Goal: Transaction & Acquisition: Purchase product/service

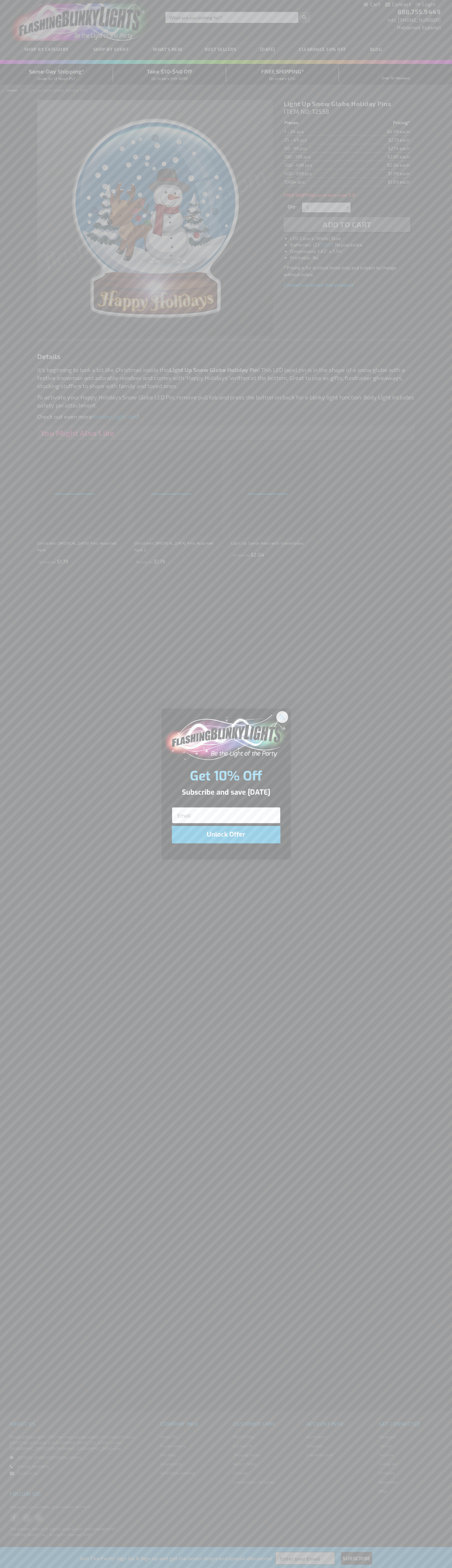
click at [282, 716] on icon "Close dialog" at bounding box center [281, 716] width 4 height 4
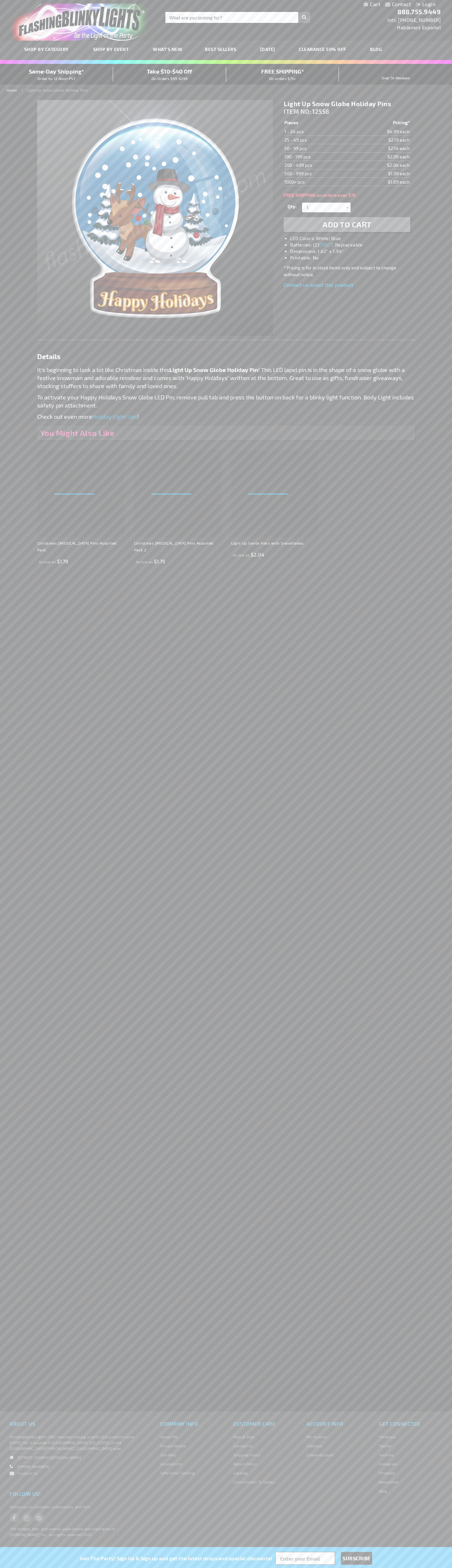
click at [353, 239] on li "LED Colors: White| Blue" at bounding box center [353, 238] width 126 height 7
click at [347, 225] on span "Add to Cart" at bounding box center [347, 224] width 49 height 9
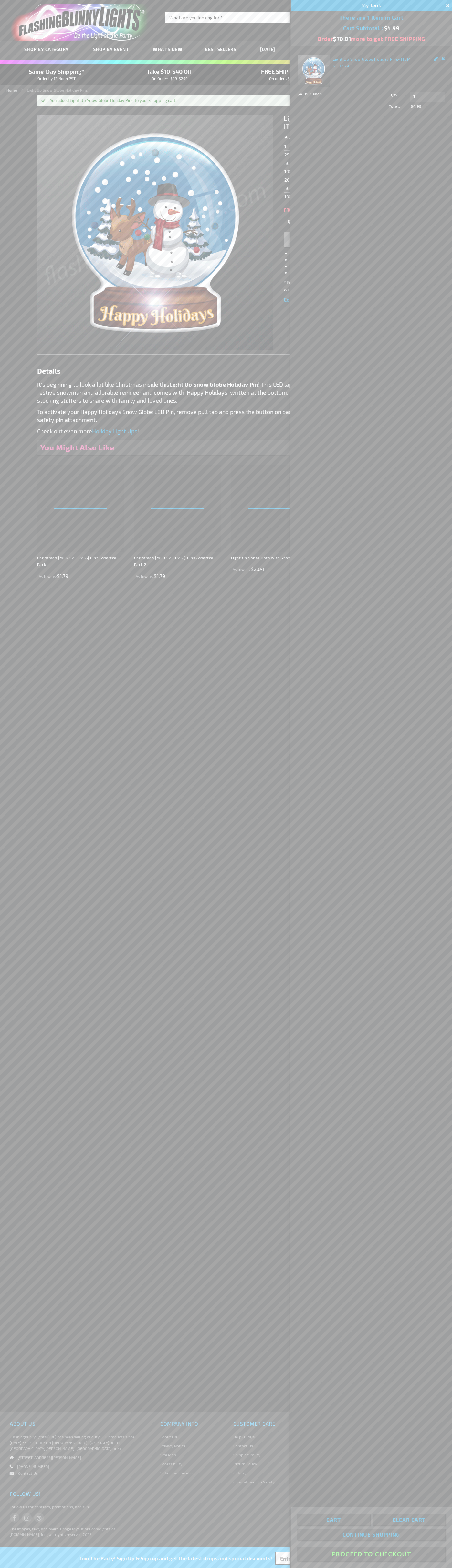
click at [371, 1554] on button "Proceed To Checkout" at bounding box center [371, 1554] width 148 height 15
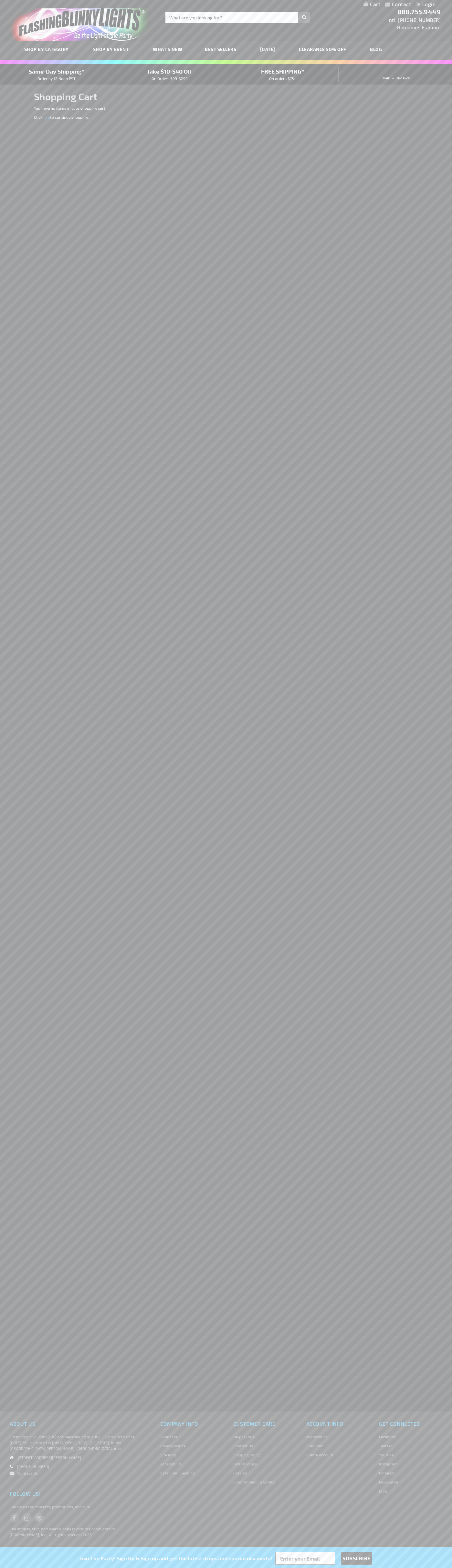
click at [57, 74] on span "Same-Day Shipping*" at bounding box center [56, 71] width 55 height 7
click at [291, 24] on div "Toggle Nav Search Search × Search 888.755.9449 Intl: 818-753-8303 Hablamos Espa…" at bounding box center [226, 20] width 452 height 41
click at [451, 1341] on div "Contact Compare Products Login Skip to Content My Cart My Cart Close You have n…" at bounding box center [226, 784] width 452 height 1568
click at [207, 1567] on html "The store will not work correctly when cookies are disabled. Contact Compare Pr…" at bounding box center [226, 784] width 452 height 1568
click at [24, 556] on div "Contact Compare Products Login Skip to Content My Cart My Cart Close You have n…" at bounding box center [226, 784] width 452 height 1568
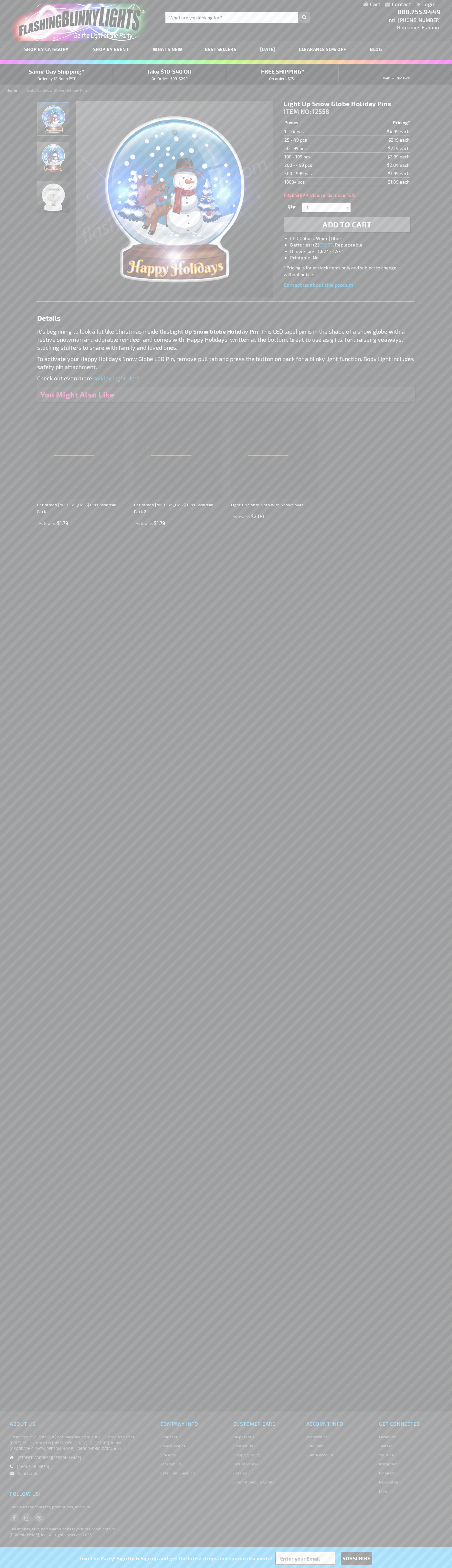
click at [353, 239] on li "LED Colors: White| Blue" at bounding box center [353, 238] width 126 height 7
click at [54, 121] on img "Light Up Snow Globe Holiday Pin" at bounding box center [53, 119] width 32 height 32
click at [298, 111] on span "ITEM NO:" at bounding box center [297, 111] width 27 height 7
click at [319, 131] on td "1 - 24 pcs" at bounding box center [318, 131] width 69 height 9
click at [319, 140] on td "25 - 49 pcs" at bounding box center [318, 140] width 69 height 9
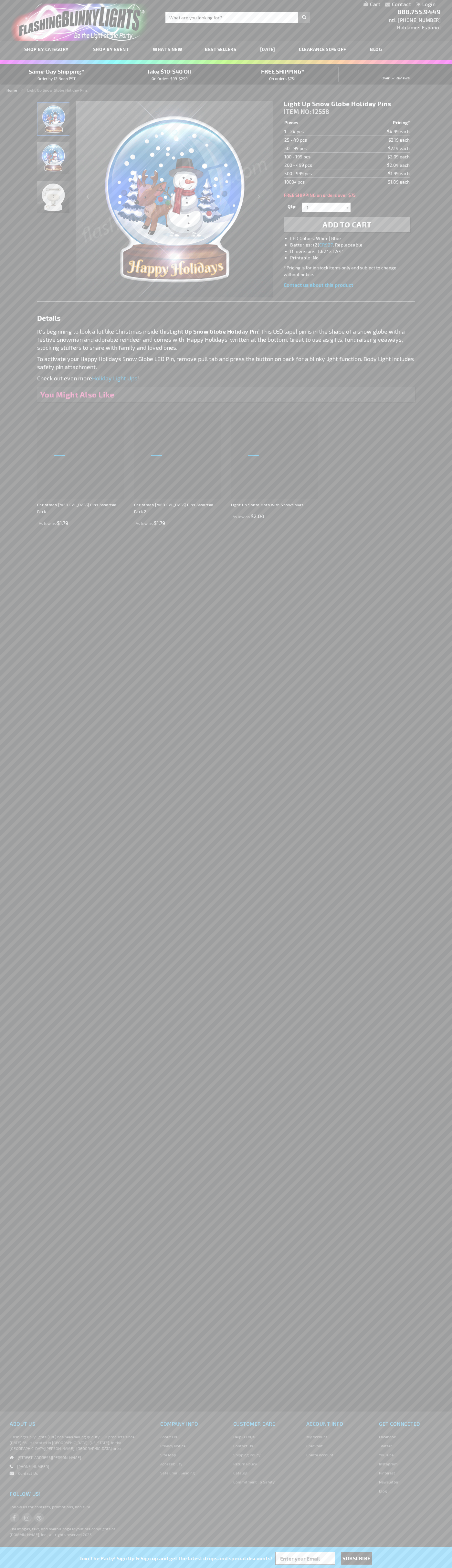
click at [319, 149] on td "50 - 99 pcs" at bounding box center [318, 149] width 69 height 9
click at [319, 157] on td "100 - 199 pcs" at bounding box center [318, 157] width 69 height 9
click at [319, 165] on td "200 - 499 pcs" at bounding box center [318, 165] width 69 height 9
click at [319, 173] on td "500 - 999 pcs" at bounding box center [318, 173] width 69 height 9
click at [319, 182] on td "1000+ pcs" at bounding box center [318, 182] width 69 height 9
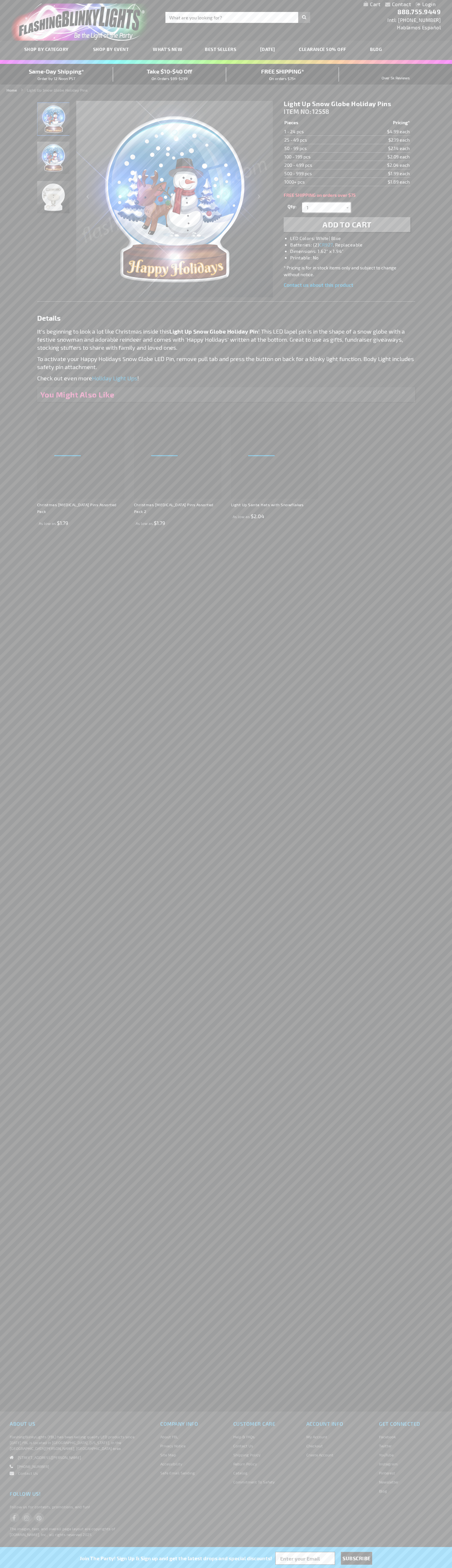
click at [327, 208] on input "1" at bounding box center [327, 208] width 47 height 10
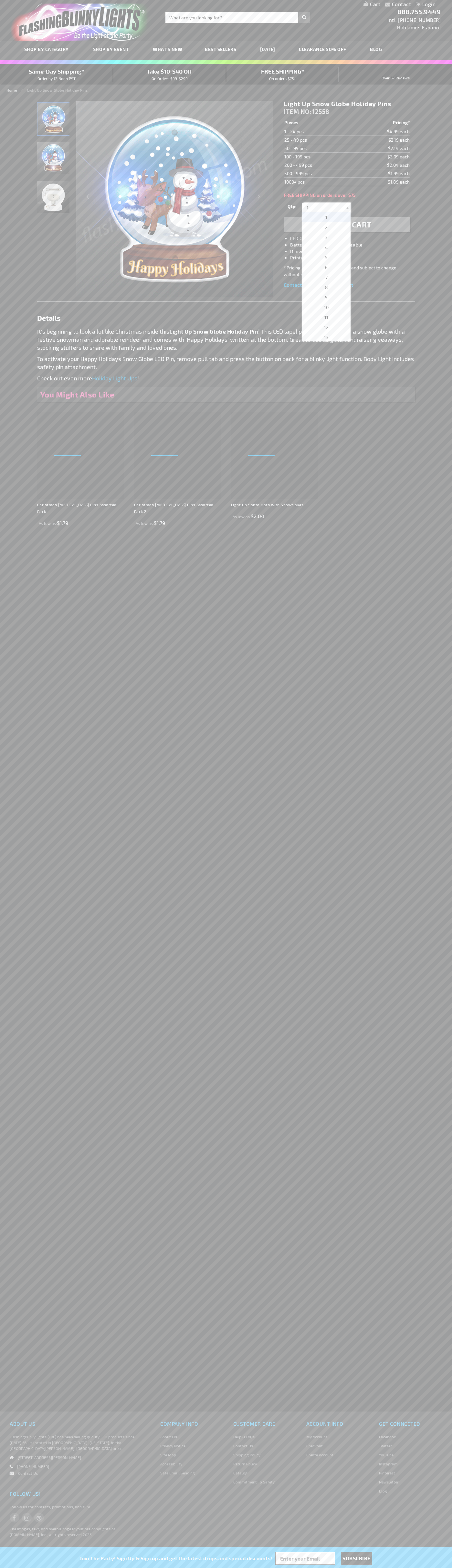
scroll to position [301, 0]
click at [324, 277] on span "325" at bounding box center [326, 276] width 8 height 5
type input "325"
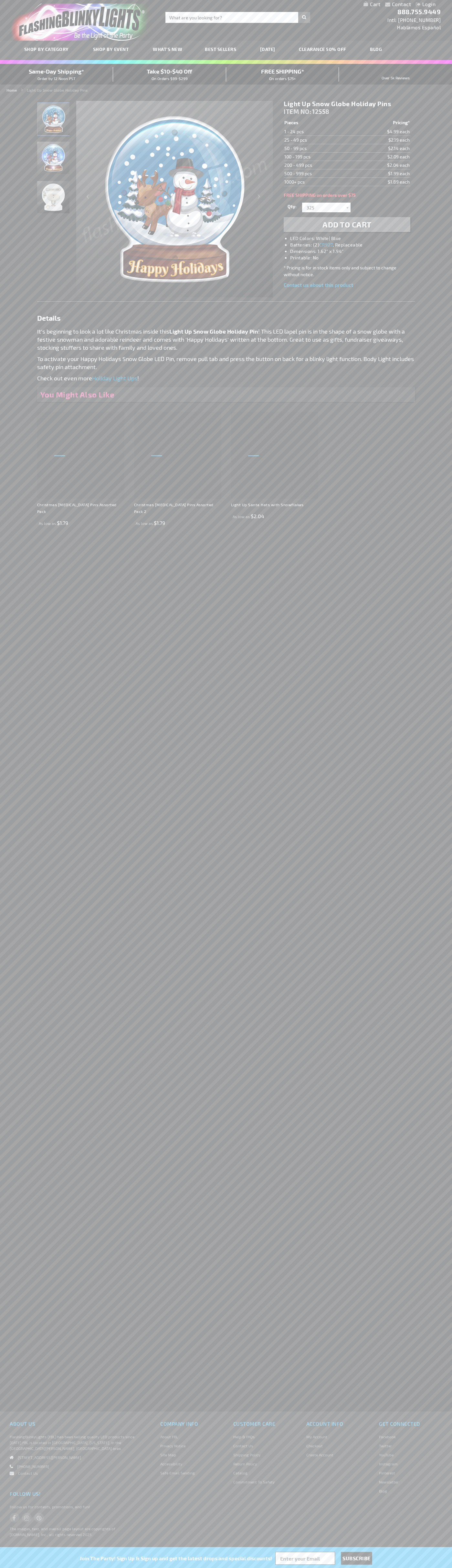
click at [347, 225] on span "Add to Cart" at bounding box center [347, 224] width 49 height 9
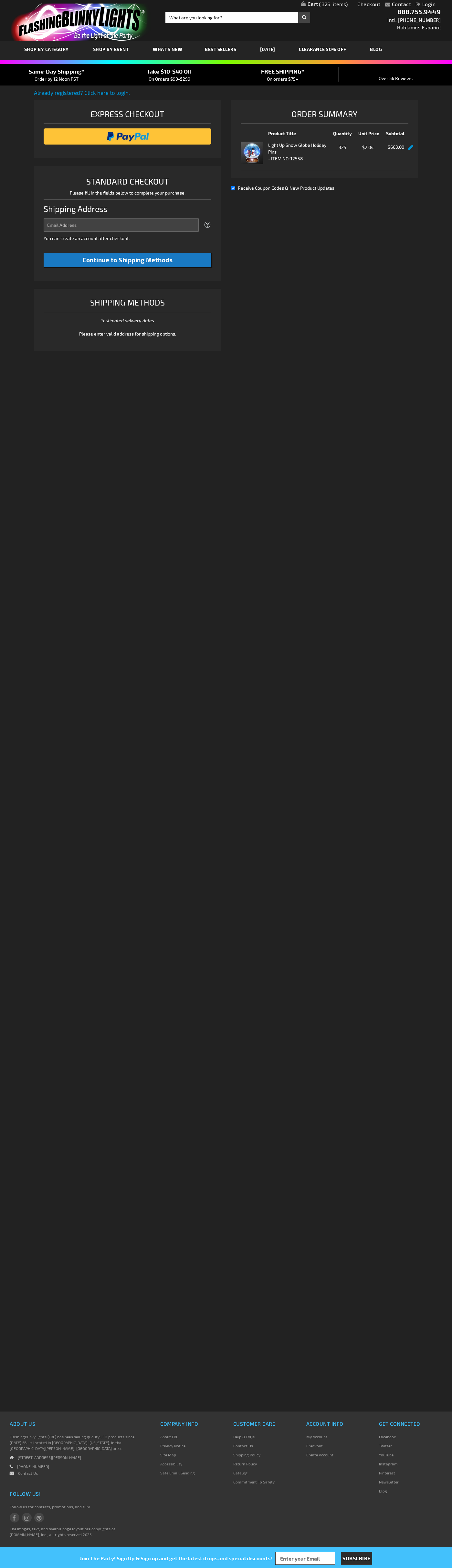
select select "US"
